Goal: Task Accomplishment & Management: Manage account settings

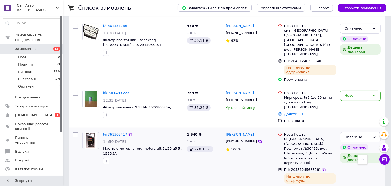
scroll to position [174, 0]
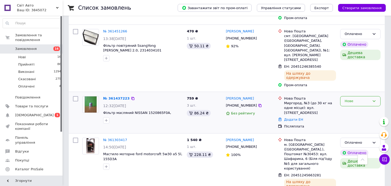
click at [342, 96] on div "Нове" at bounding box center [360, 101] width 40 height 10
click at [346, 126] on li "Скасовано" at bounding box center [361, 131] width 40 height 10
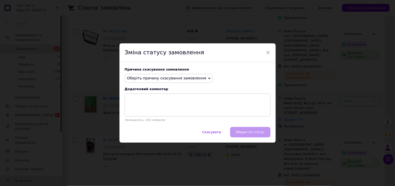
click at [174, 79] on span "Оберіть причину скасування замовлення" at bounding box center [166, 78] width 79 height 4
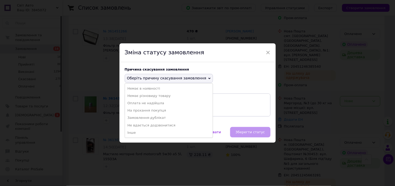
click at [170, 109] on li "На прохання покупця" at bounding box center [169, 110] width 88 height 7
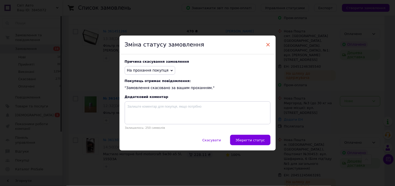
click at [268, 42] on span "×" at bounding box center [268, 44] width 5 height 9
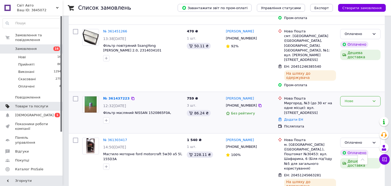
click at [44, 104] on span "Товари та послуги" at bounding box center [31, 106] width 33 height 5
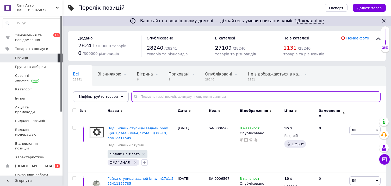
click at [175, 97] on input "text" at bounding box center [255, 96] width 249 height 10
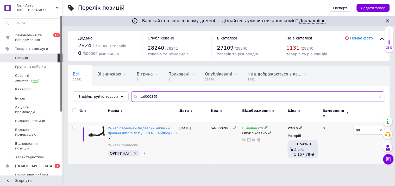
type input "sa0002865"
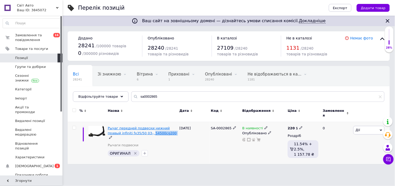
drag, startPoint x: 156, startPoint y: 131, endPoint x: 137, endPoint y: 131, distance: 19.0
click at [137, 131] on div "Рычаг передней подвески нижний правый infiniti fx35/50 03-, 54500cg200" at bounding box center [142, 133] width 69 height 14
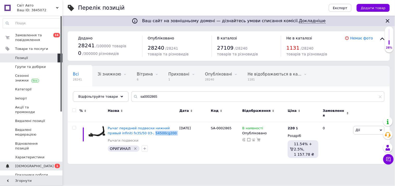
click at [42, 161] on link "Сповіщення 0 1" at bounding box center [32, 165] width 64 height 9
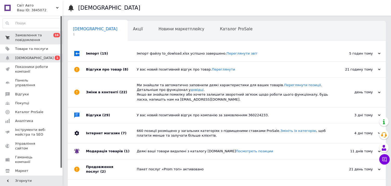
click at [40, 38] on span "Замовлення та повідомлення" at bounding box center [31, 37] width 33 height 9
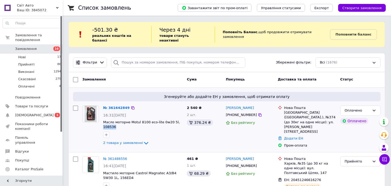
drag, startPoint x: 116, startPoint y: 123, endPoint x: 102, endPoint y: 123, distance: 13.8
click at [102, 123] on div "№ 361642849 16:31[DATE] Масло моторне Motul 8100 eco-lite 0w20 5l, 108536 2 тов…" at bounding box center [143, 125] width 84 height 45
copy span "108536"
click at [135, 141] on span "2 товара у замовленні" at bounding box center [123, 143] width 40 height 4
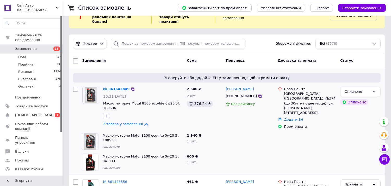
scroll to position [29, 0]
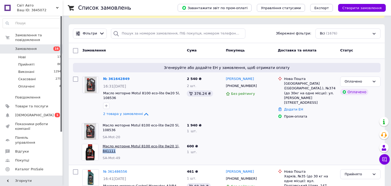
drag, startPoint x: 184, startPoint y: 139, endPoint x: 171, endPoint y: 139, distance: 12.5
click at [171, 142] on div "Масло моторне Motul 8100 eco-lite 0w20 1l, 841111 SA-Mot-49" at bounding box center [143, 152] width 84 height 21
copy link "841111"
click at [42, 102] on link "Товари та послуги" at bounding box center [32, 106] width 64 height 9
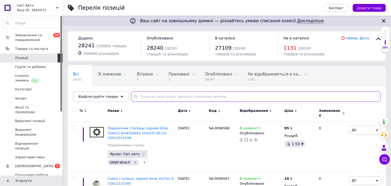
click at [132, 95] on input "text" at bounding box center [255, 96] width 249 height 10
paste input "Масло моторне idemitsu sn/gf5 0w20 4l, [CREDIT_CARD_NUMBER]"
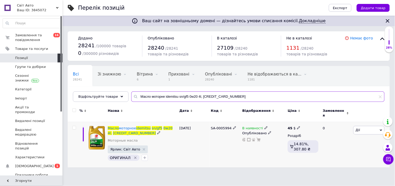
type input "Масло моторне idemitsu sn/gf5 0w20 4l, [CREDIT_CARD_NUMBER]"
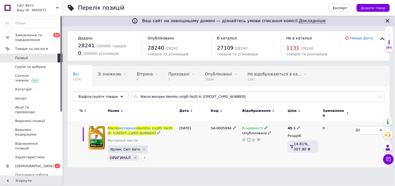
click at [265, 126] on icon at bounding box center [266, 127] width 3 height 3
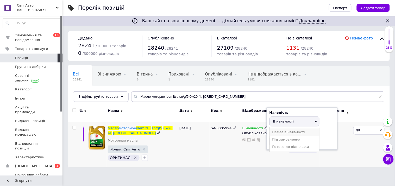
click at [275, 131] on li "Немає в наявності" at bounding box center [295, 131] width 50 height 7
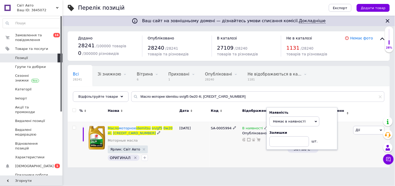
click at [232, 147] on div "SA-0005994" at bounding box center [226, 144] width 32 height 45
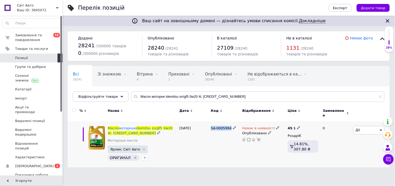
drag, startPoint x: 210, startPoint y: 124, endPoint x: 225, endPoint y: 124, distance: 14.6
click at [230, 128] on div "SA-0005994" at bounding box center [226, 144] width 32 height 45
copy span "SA-0005994"
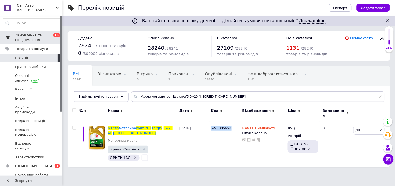
click at [50, 42] on span "0 16" at bounding box center [55, 37] width 14 height 9
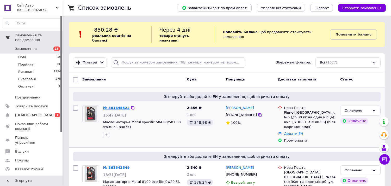
click at [121, 106] on link "№ 361645522" at bounding box center [116, 108] width 27 height 4
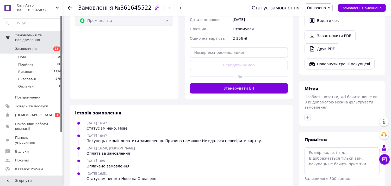
scroll to position [203, 0]
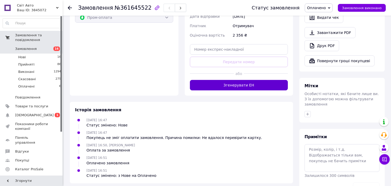
click at [244, 82] on button "Згенерувати ЕН" at bounding box center [239, 85] width 98 height 10
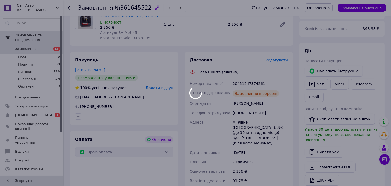
scroll to position [58, 0]
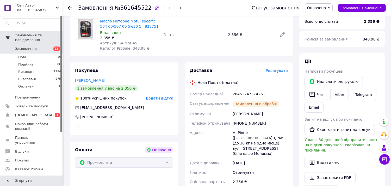
click at [244, 95] on div "20451247374261" at bounding box center [260, 93] width 57 height 9
click at [244, 96] on div "20451247374261" at bounding box center [260, 93] width 57 height 9
copy div "20451247374261"
click at [44, 46] on span "Замовлення" at bounding box center [31, 48] width 33 height 5
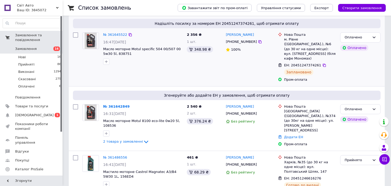
scroll to position [87, 0]
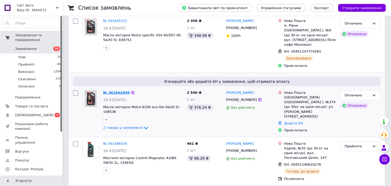
click at [121, 90] on link "№ 361642849" at bounding box center [116, 92] width 27 height 4
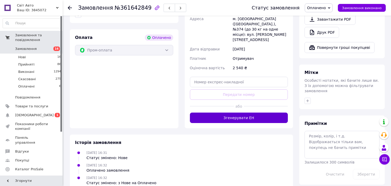
scroll to position [217, 0]
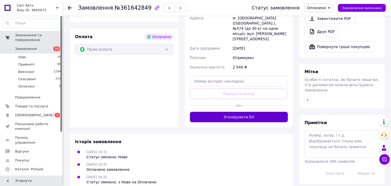
click at [244, 112] on button "Згенерувати ЕН" at bounding box center [239, 117] width 98 height 10
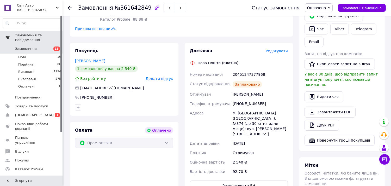
scroll to position [124, 0]
click at [254, 74] on div "20451247377968" at bounding box center [260, 73] width 57 height 9
copy div "20451247377968"
drag, startPoint x: 80, startPoint y: 8, endPoint x: 143, endPoint y: 7, distance: 62.6
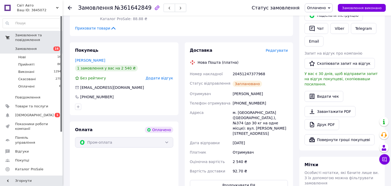
click at [143, 7] on div "Замовлення №361642849 Статус замовлення Оплачено Прийнято Виконано Скасовано За…" at bounding box center [227, 8] width 318 height 16
drag, startPoint x: 142, startPoint y: 7, endPoint x: 77, endPoint y: 7, distance: 65.7
click at [77, 7] on div "Замовлення №361642849 Статус замовлення Оплачено Прийнято Виконано Скасовано За…" at bounding box center [227, 8] width 318 height 16
copy h1 "Замовлення №361642849"
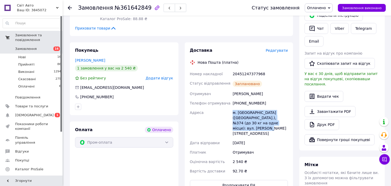
drag, startPoint x: 233, startPoint y: 112, endPoint x: 281, endPoint y: 123, distance: 48.7
click at [281, 123] on div "м. [GEOGRAPHIC_DATA] ([GEOGRAPHIC_DATA].), №374 (до 30 кг на одне місце): вул. …" at bounding box center [260, 123] width 57 height 30
copy div "м. [GEOGRAPHIC_DATA] ([GEOGRAPHIC_DATA].), №374 (до 30 кг на одне місце): вул. …"
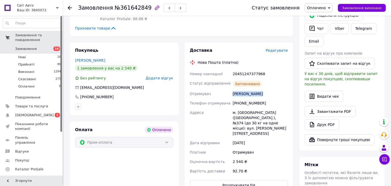
drag, startPoint x: 234, startPoint y: 93, endPoint x: 257, endPoint y: 93, distance: 23.5
click at [257, 93] on div "[PERSON_NAME]" at bounding box center [260, 93] width 57 height 9
copy div "[PERSON_NAME]"
drag, startPoint x: 240, startPoint y: 104, endPoint x: 258, endPoint y: 103, distance: 17.7
click at [264, 103] on div "[PHONE_NUMBER]" at bounding box center [260, 102] width 57 height 9
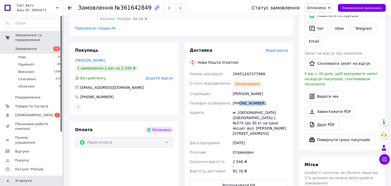
drag, startPoint x: 239, startPoint y: 102, endPoint x: 266, endPoint y: 102, distance: 26.6
click at [266, 102] on div "[PHONE_NUMBER]" at bounding box center [260, 102] width 57 height 9
copy div "0634195654"
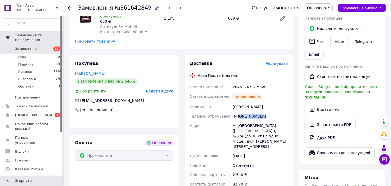
scroll to position [116, 0]
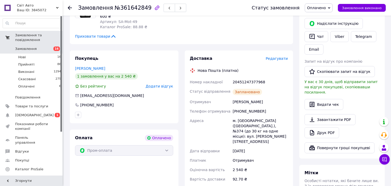
click at [250, 83] on div "20451247377968" at bounding box center [260, 81] width 57 height 9
copy div "20451247377968"
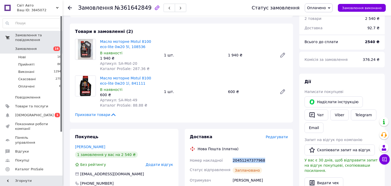
scroll to position [0, 0]
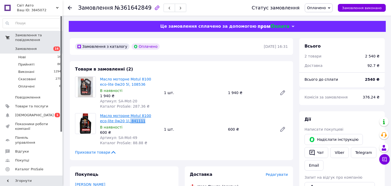
drag, startPoint x: 127, startPoint y: 121, endPoint x: 113, endPoint y: 121, distance: 13.8
click at [113, 121] on span "Масло моторне Motul 8100 eco-lite 0w20 1l, 841111" at bounding box center [130, 118] width 60 height 10
click at [39, 46] on span "Замовлення" at bounding box center [31, 48] width 33 height 5
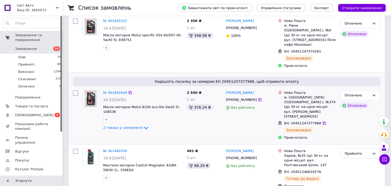
scroll to position [116, 0]
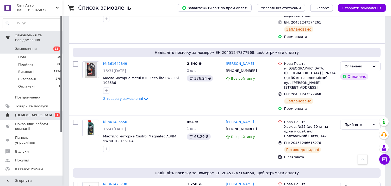
click at [48, 113] on span "0 1" at bounding box center [55, 115] width 14 height 5
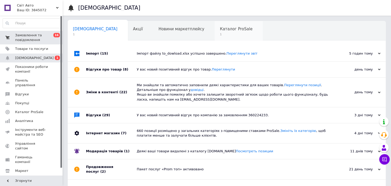
click at [215, 39] on div "Каталог ProSale 1" at bounding box center [239, 31] width 48 height 20
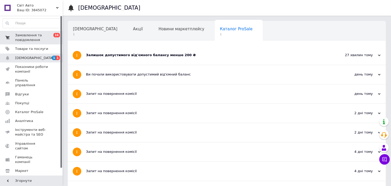
click at [51, 37] on span "0 16" at bounding box center [55, 37] width 14 height 9
